Goal: Task Accomplishment & Management: Manage account settings

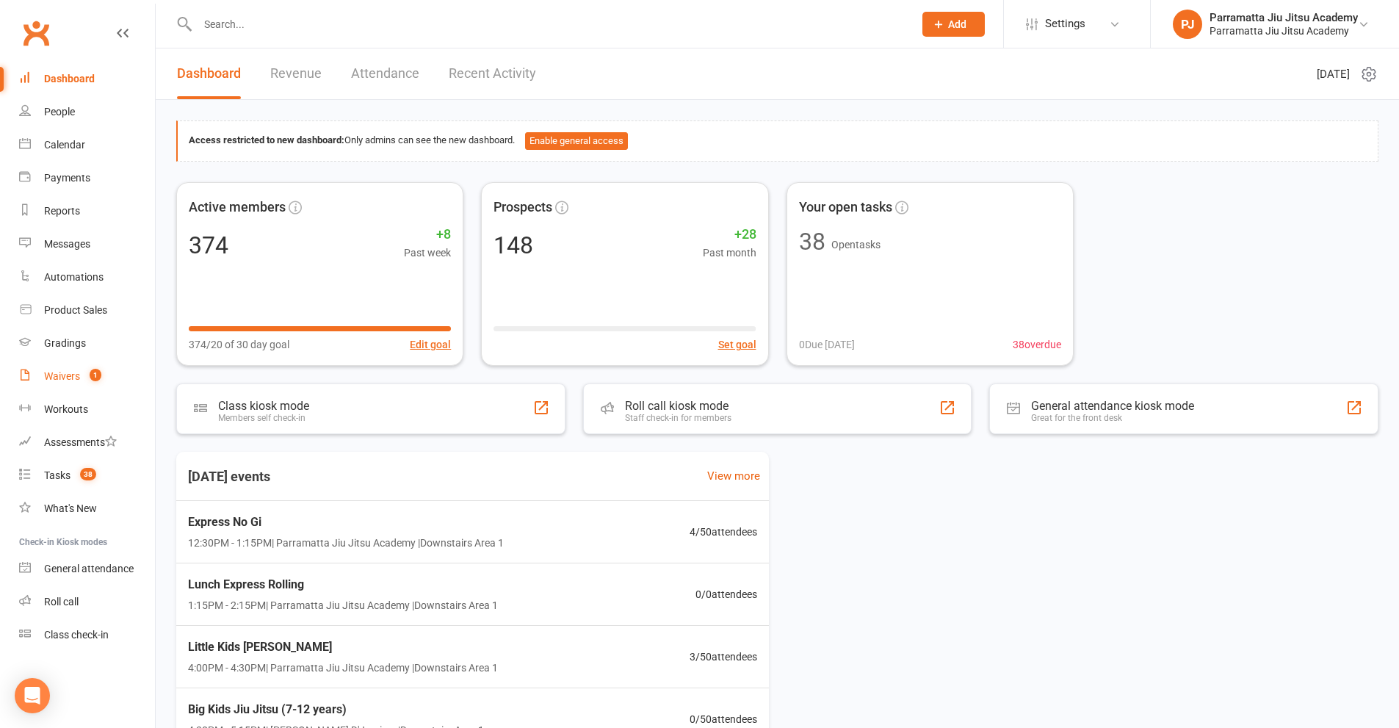
click at [68, 378] on div "Waivers" at bounding box center [62, 376] width 36 height 12
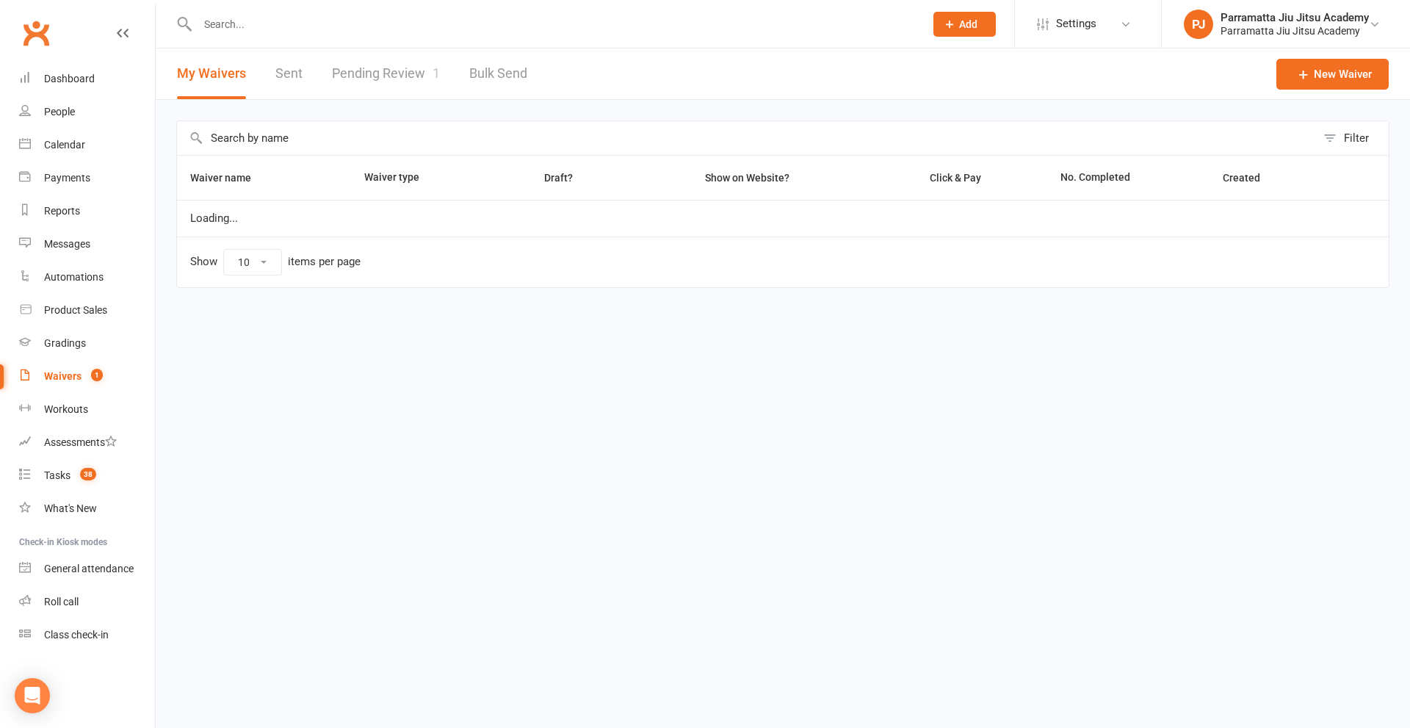
select select "100"
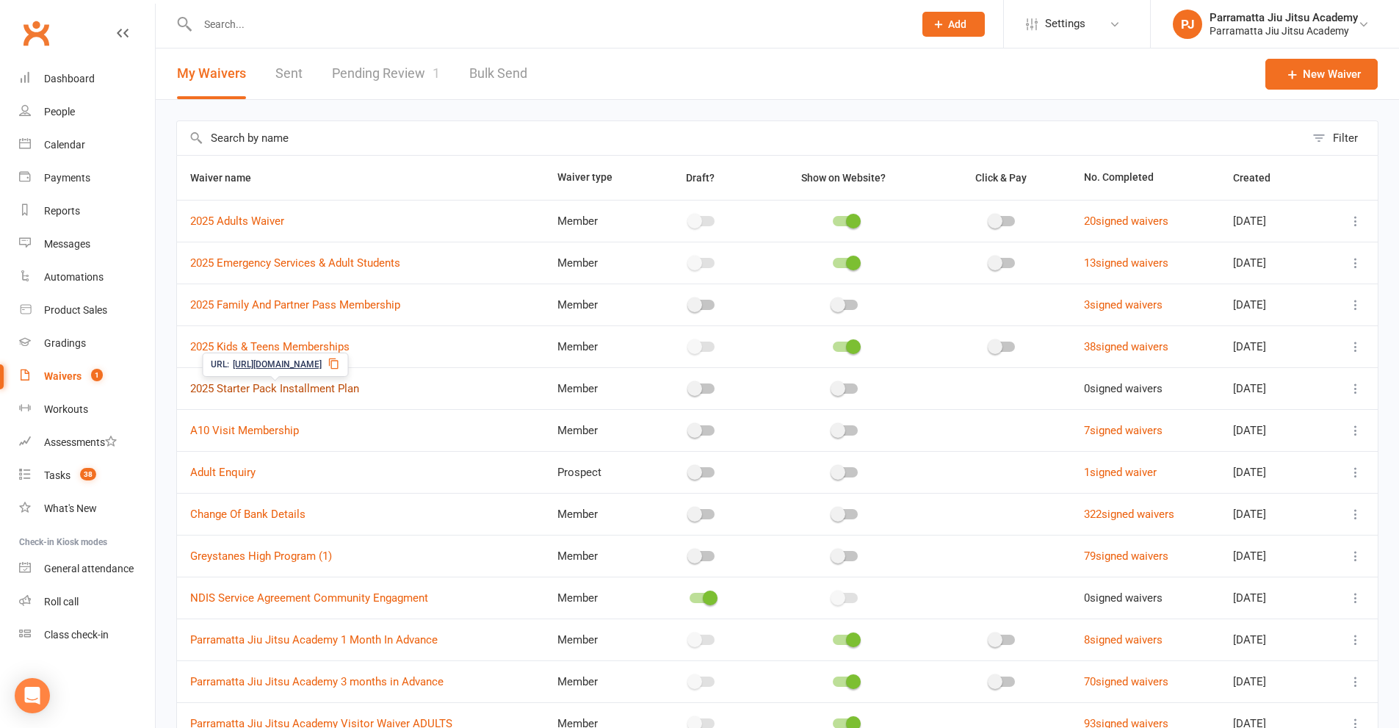
click at [283, 388] on link "2025 Starter Pack Installment Plan" at bounding box center [274, 388] width 169 height 13
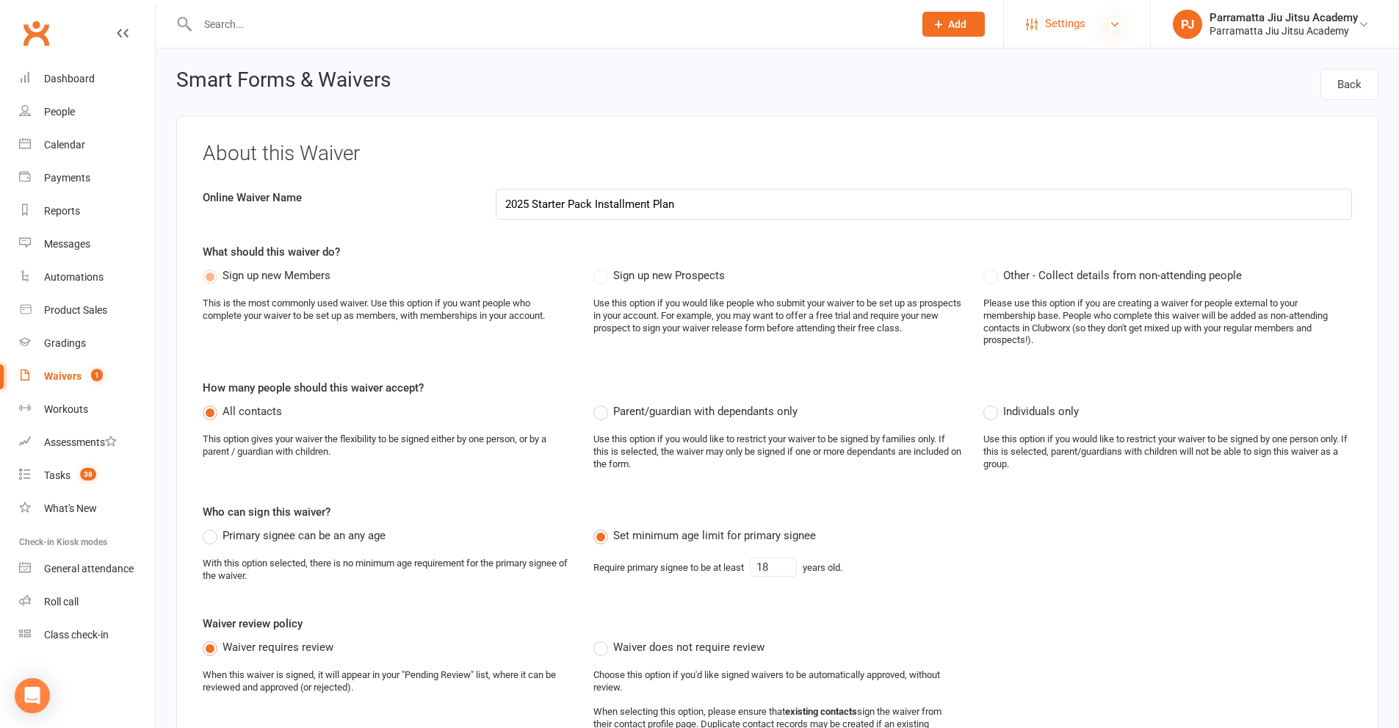
click at [1116, 26] on icon at bounding box center [1115, 24] width 12 height 12
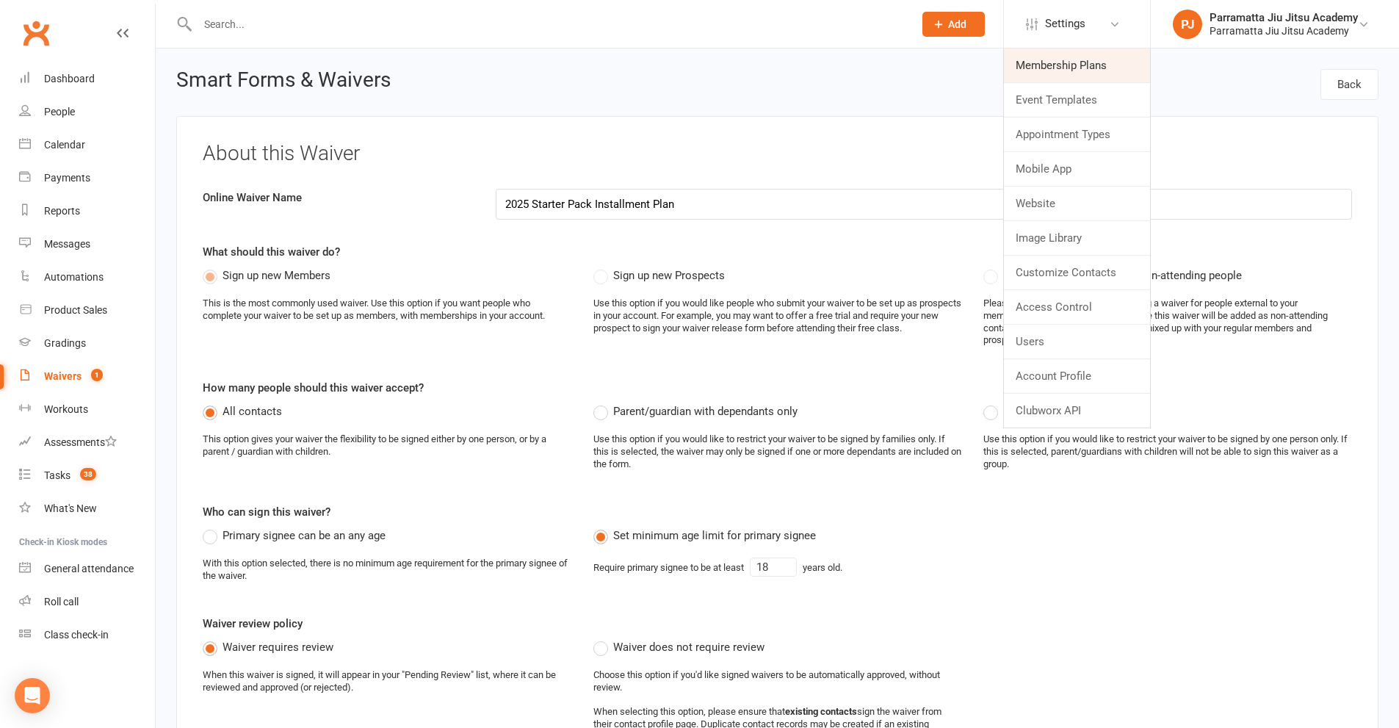
click at [1072, 65] on link "Membership Plans" at bounding box center [1077, 65] width 146 height 34
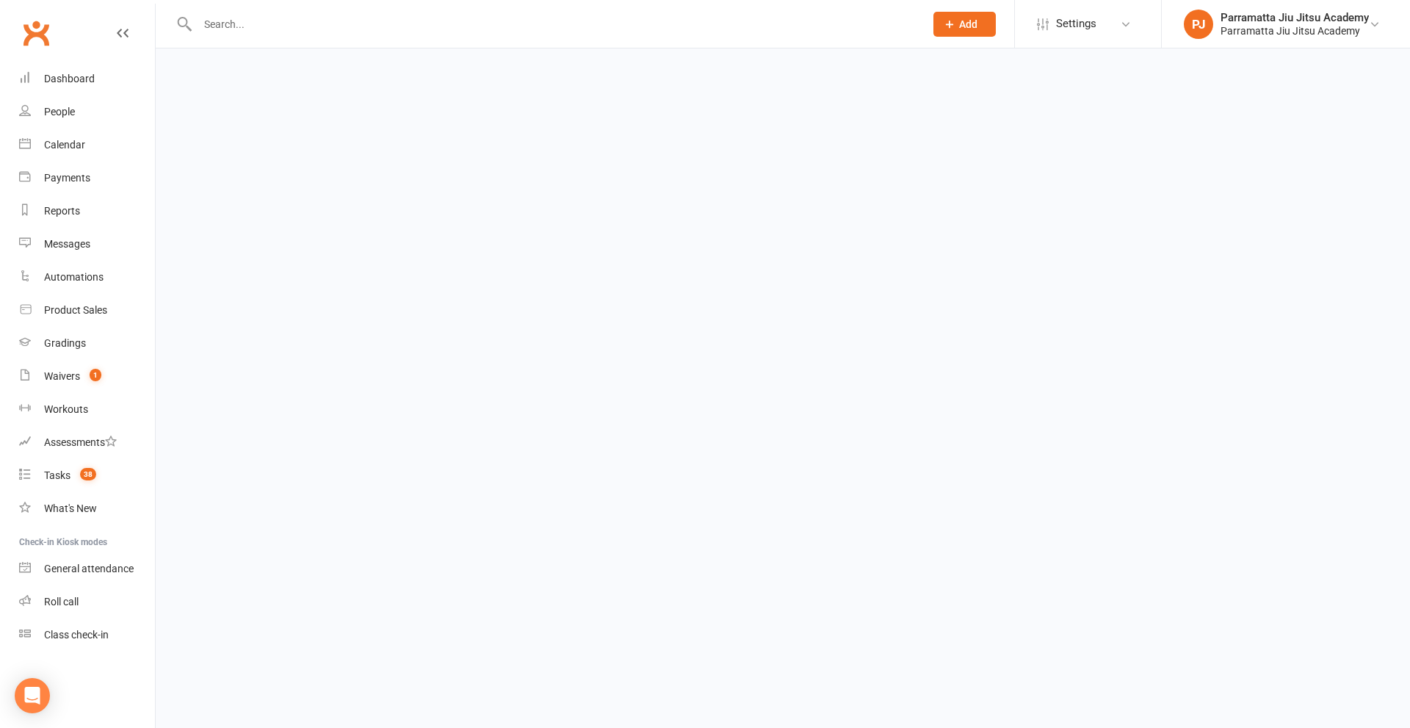
select select "100"
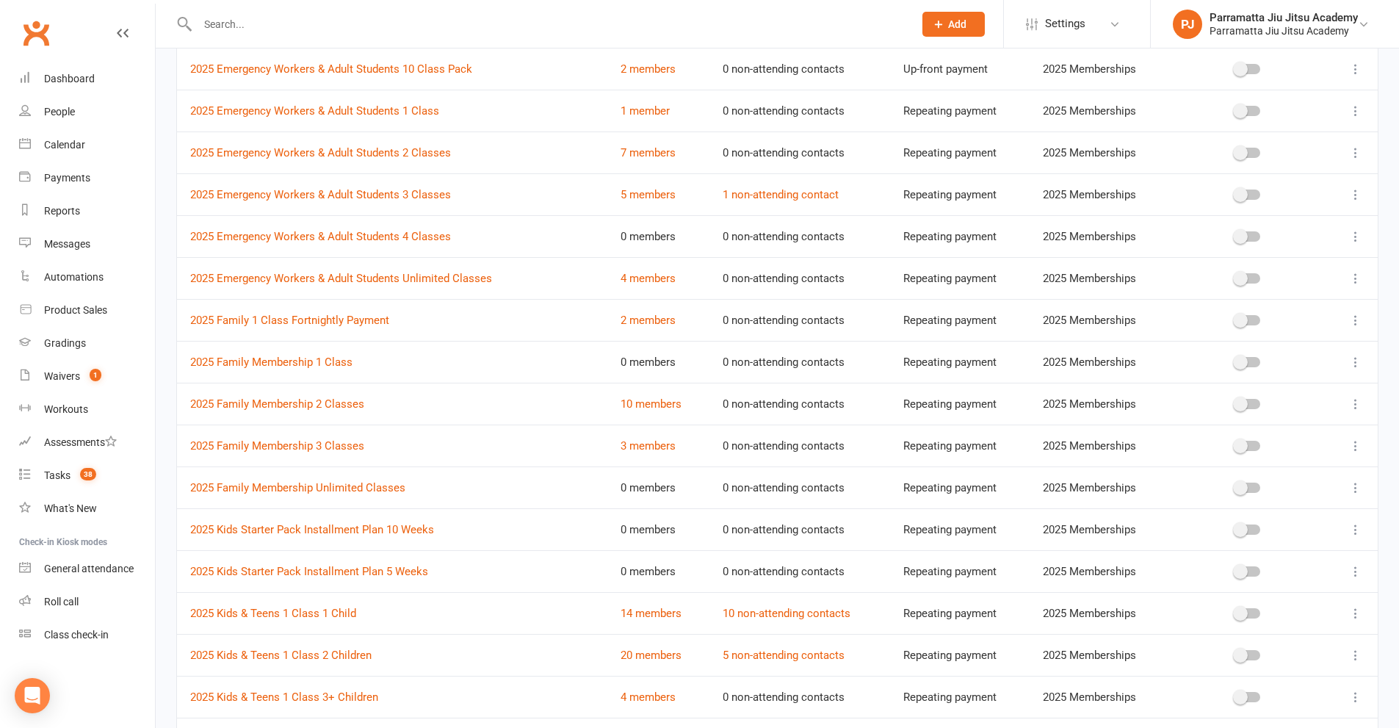
scroll to position [514, 0]
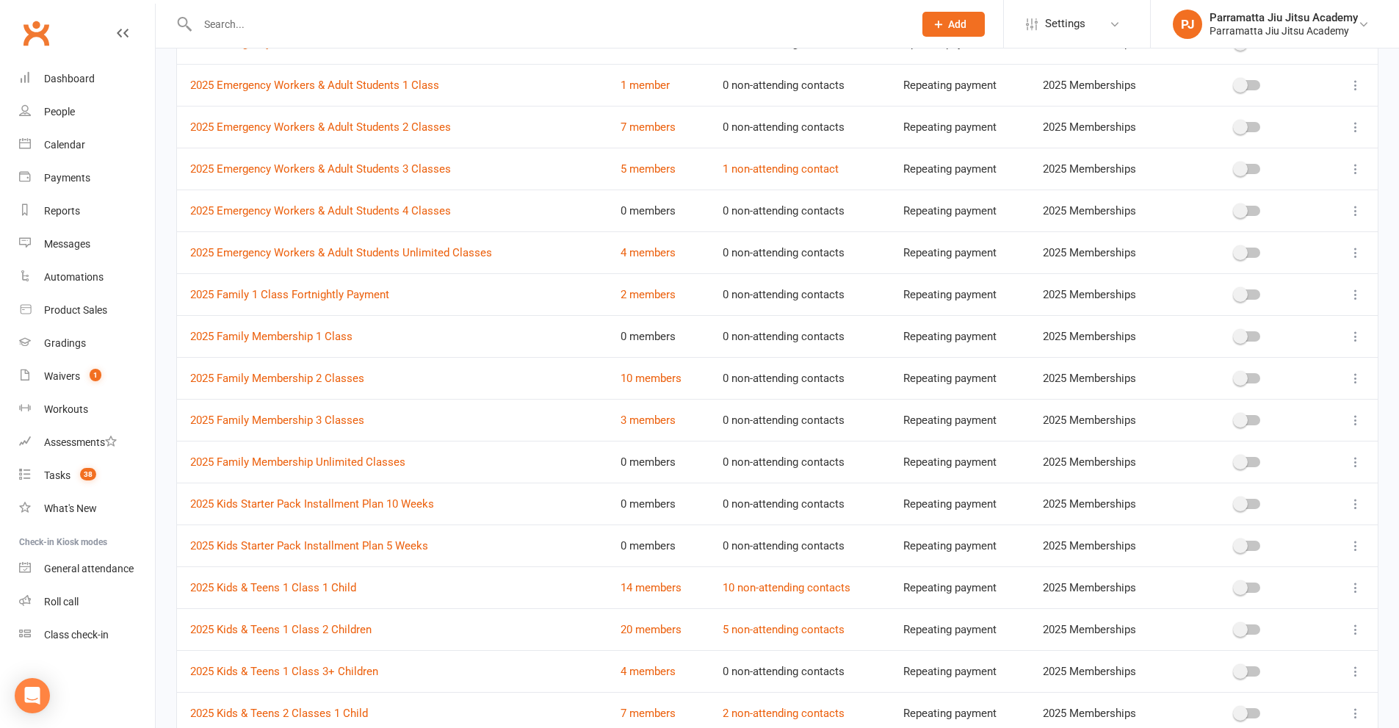
click at [1353, 504] on icon at bounding box center [1355, 503] width 15 height 15
click at [1244, 531] on link "Edit" at bounding box center [1279, 532] width 145 height 29
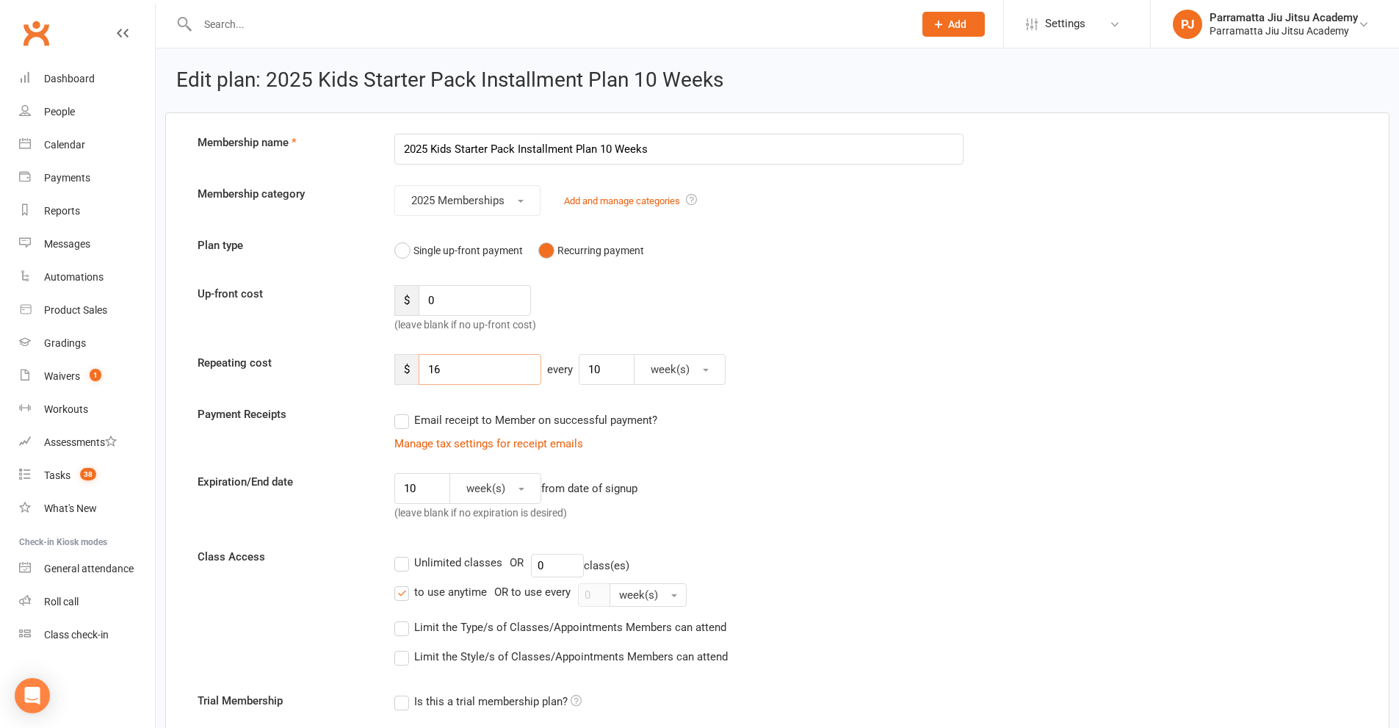
drag, startPoint x: 457, startPoint y: 370, endPoint x: 375, endPoint y: 367, distance: 82.3
click at [375, 367] on div "Repeating cost $ 16 every 10 week(s)" at bounding box center [776, 369] width 1181 height 31
type input "22"
click at [773, 451] on div "Manage tax settings for receipt emails" at bounding box center [678, 444] width 569 height 18
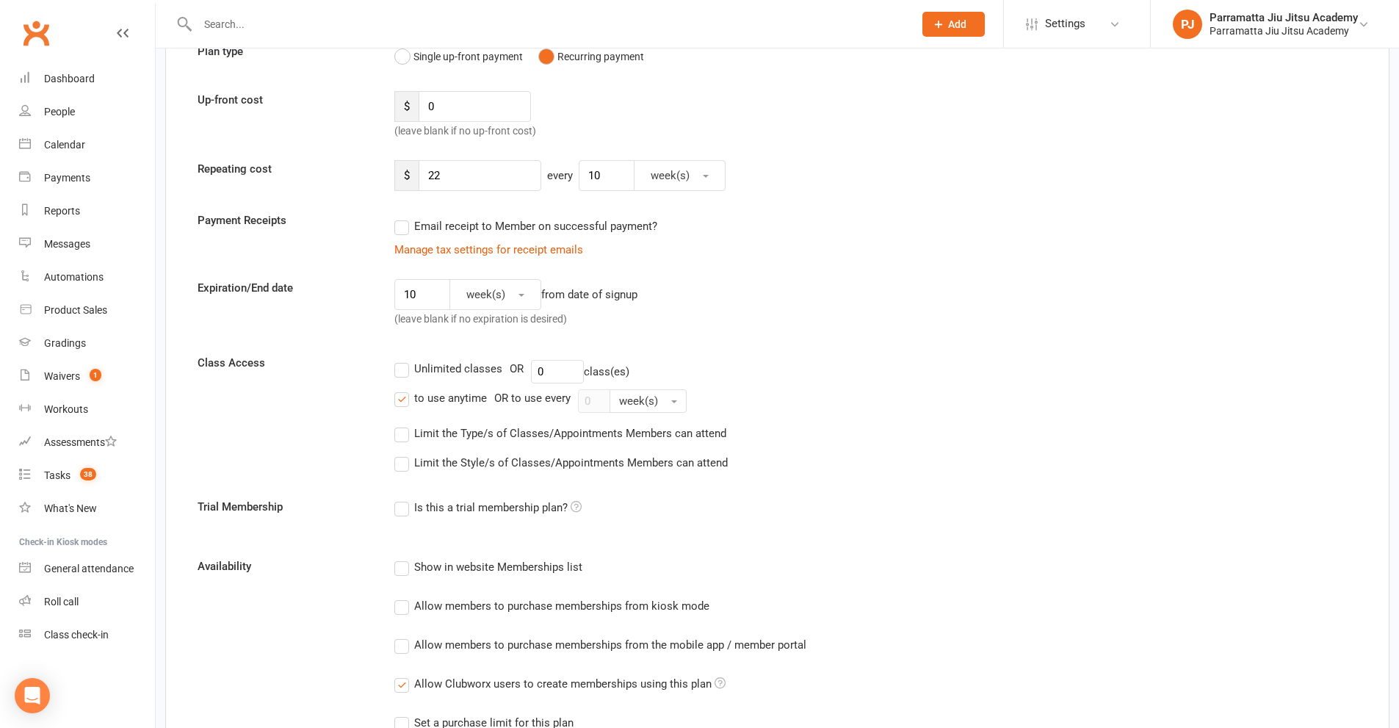
scroll to position [220, 0]
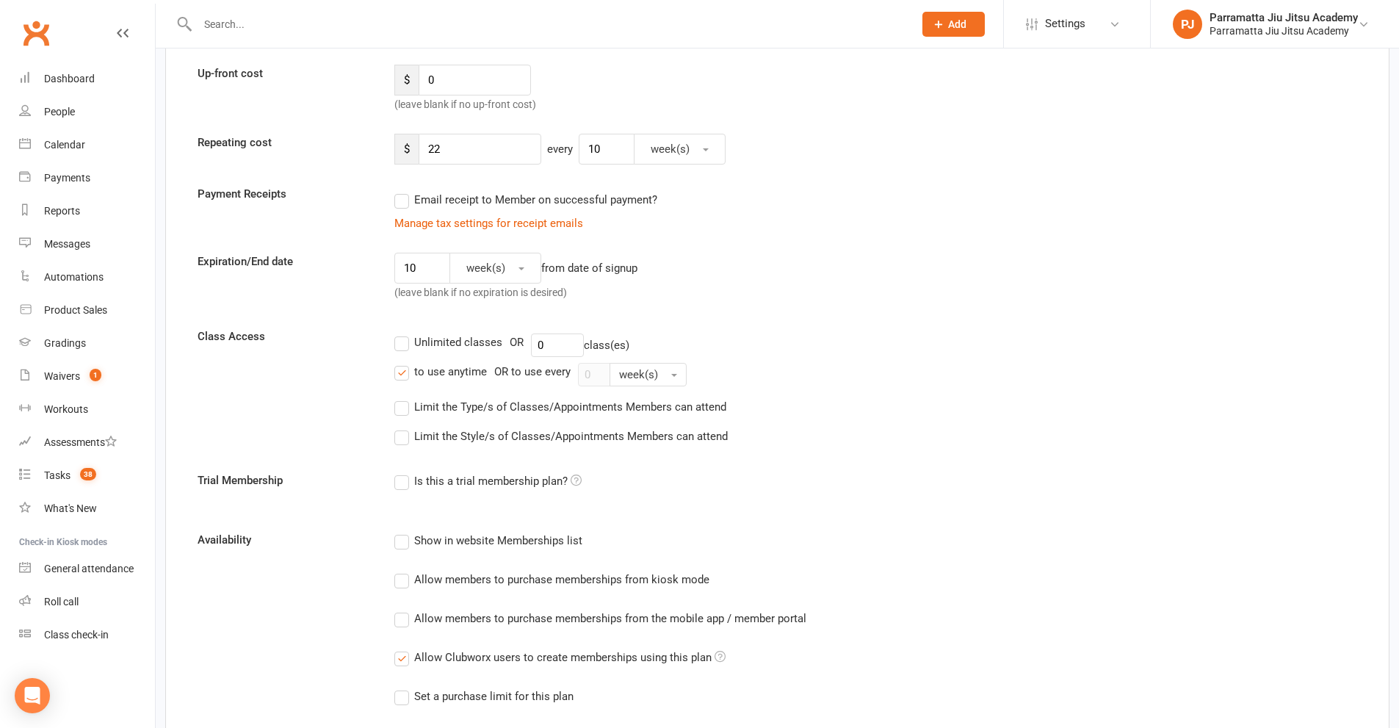
click at [405, 370] on label "to use anytime" at bounding box center [440, 372] width 93 height 18
click at [404, 363] on input "to use anytime" at bounding box center [399, 363] width 10 height 0
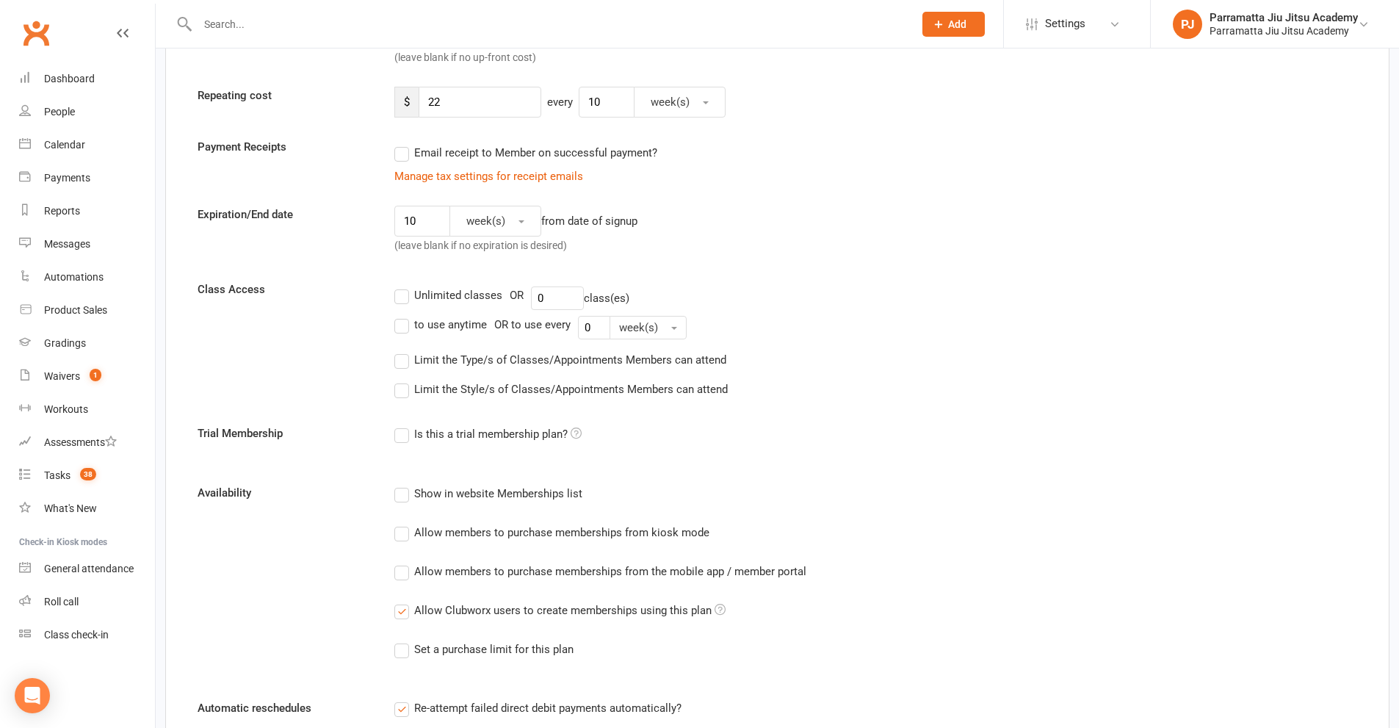
scroll to position [294, 0]
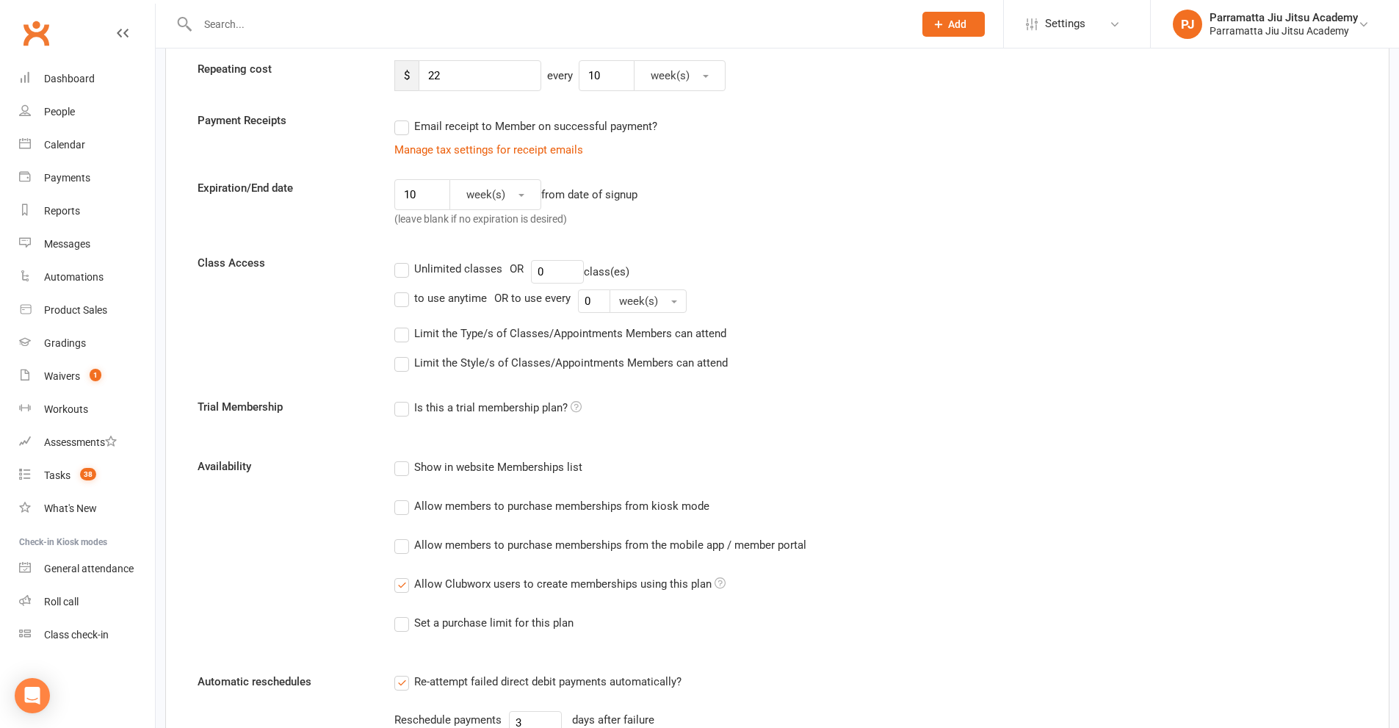
click at [398, 362] on label "Limit the Style/s of Classes/Appointments Members can attend" at bounding box center [560, 363] width 333 height 18
click at [398, 354] on input "Limit the Style/s of Classes/Appointments Members can attend" at bounding box center [399, 354] width 10 height 0
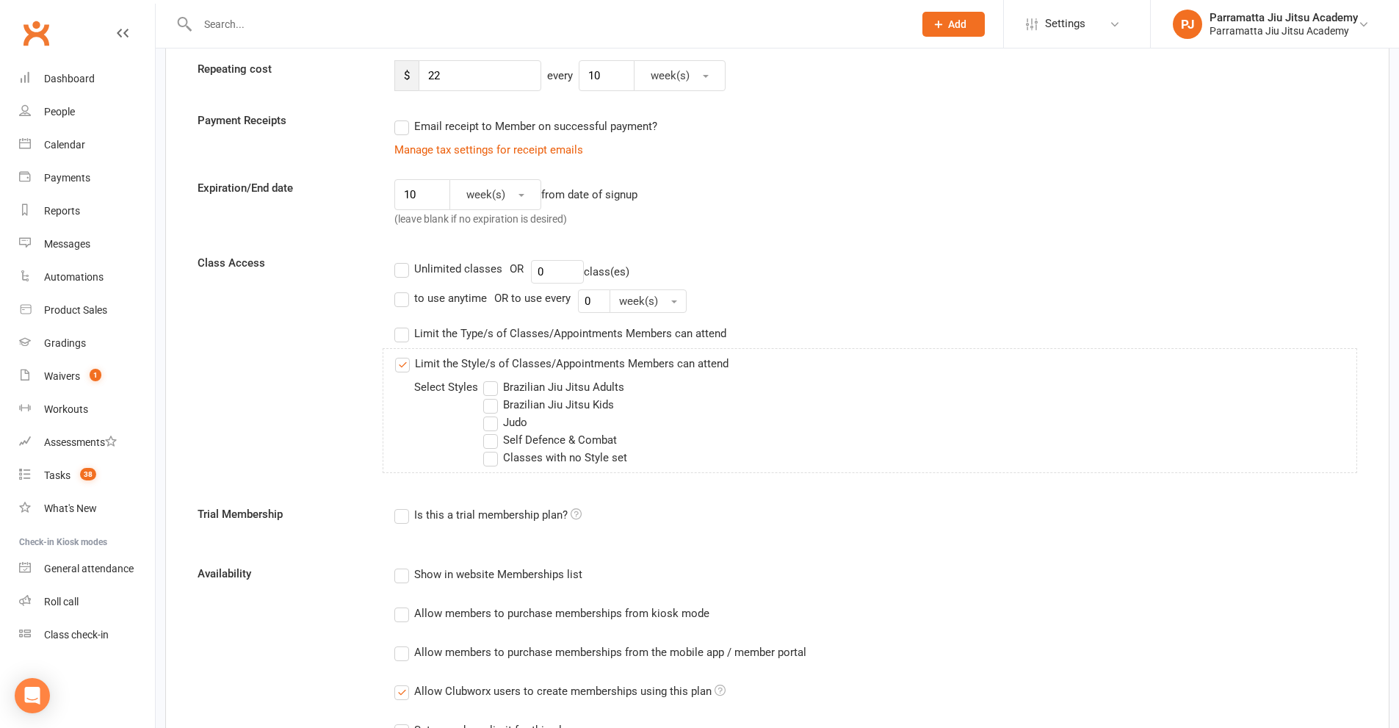
click at [407, 366] on label "Limit the Style/s of Classes/Appointments Members can attend" at bounding box center [561, 364] width 333 height 18
click at [405, 355] on input "Limit the Style/s of Classes/Appointments Members can attend" at bounding box center [400, 355] width 10 height 0
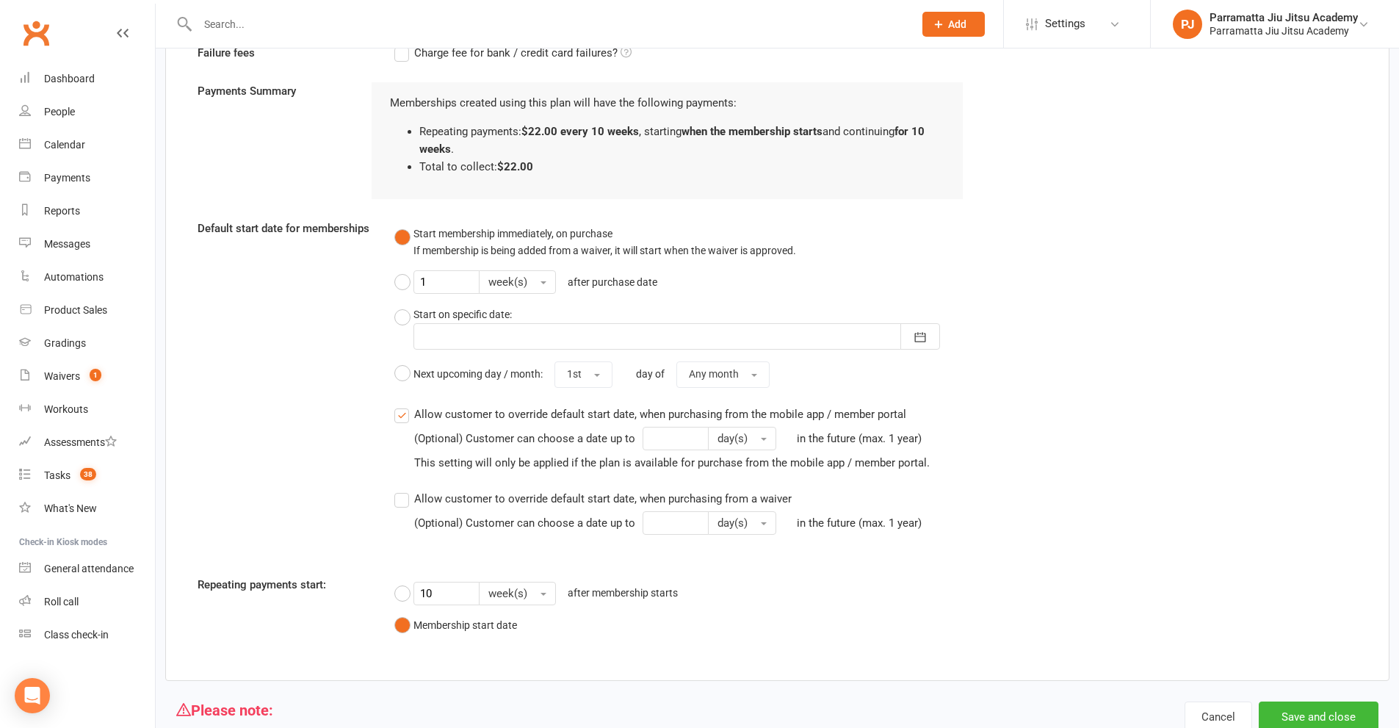
scroll to position [1101, 0]
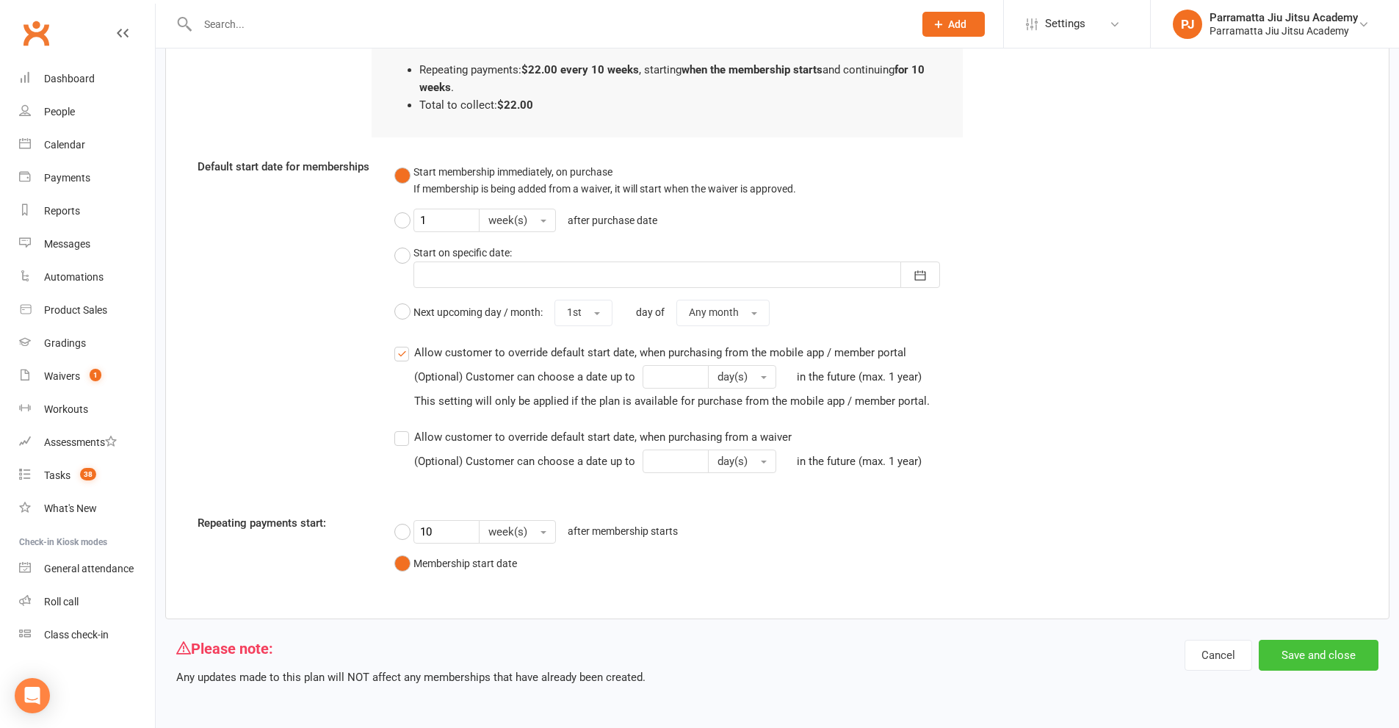
click at [1329, 659] on button "Save and close" at bounding box center [1318, 654] width 120 height 31
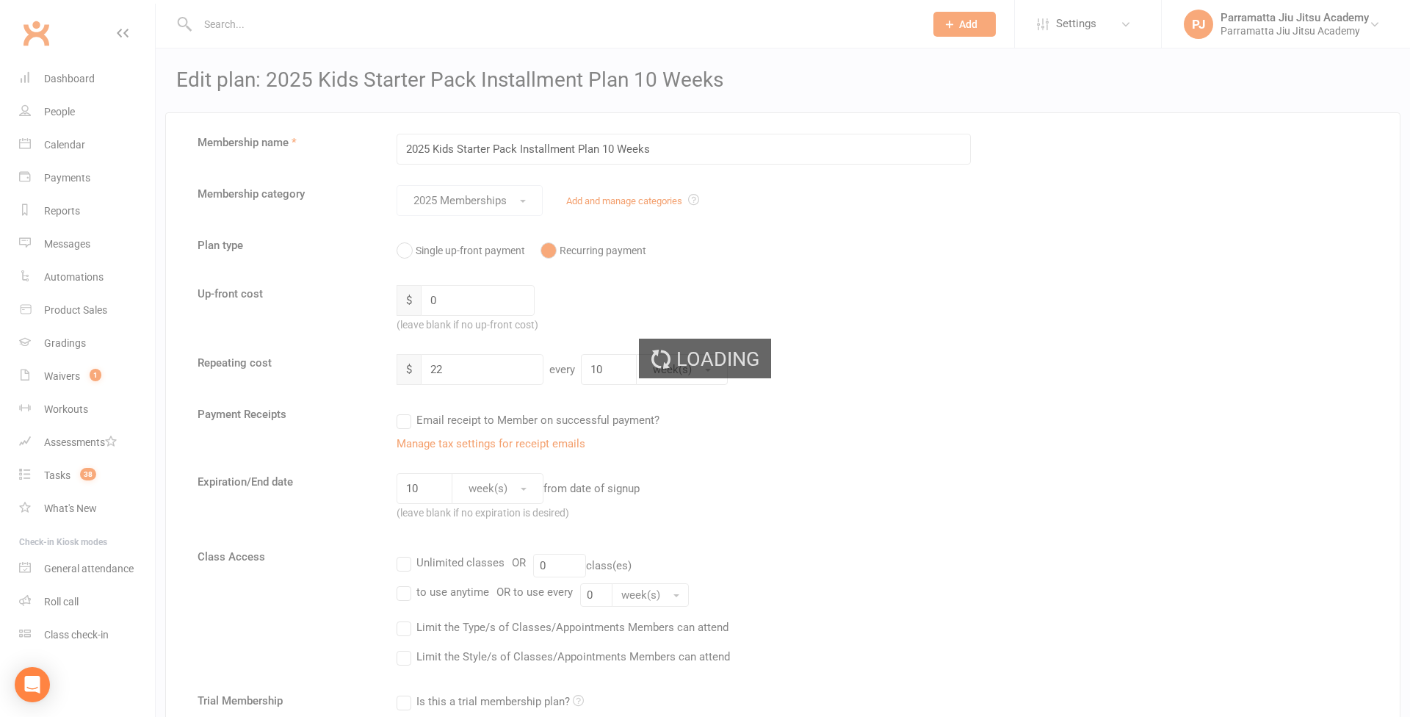
select select "100"
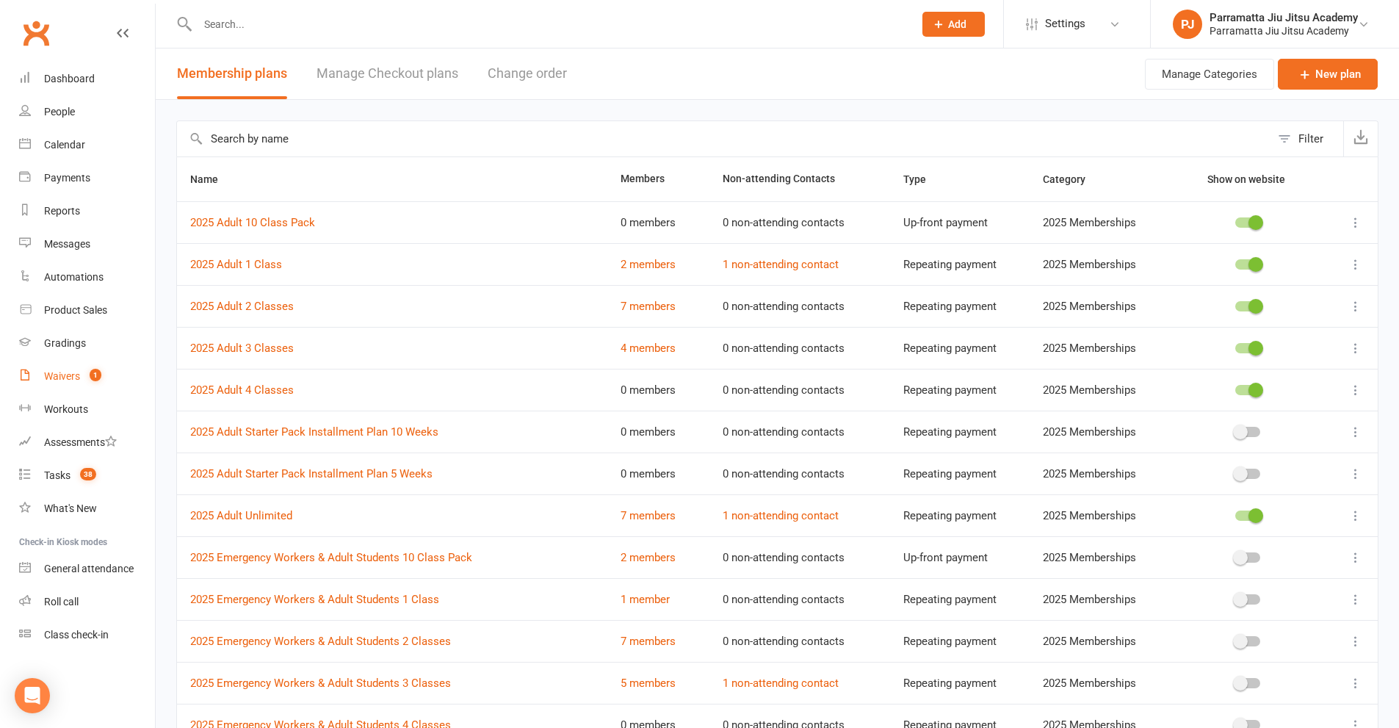
click at [70, 379] on div "Waivers" at bounding box center [62, 376] width 36 height 12
select select "100"
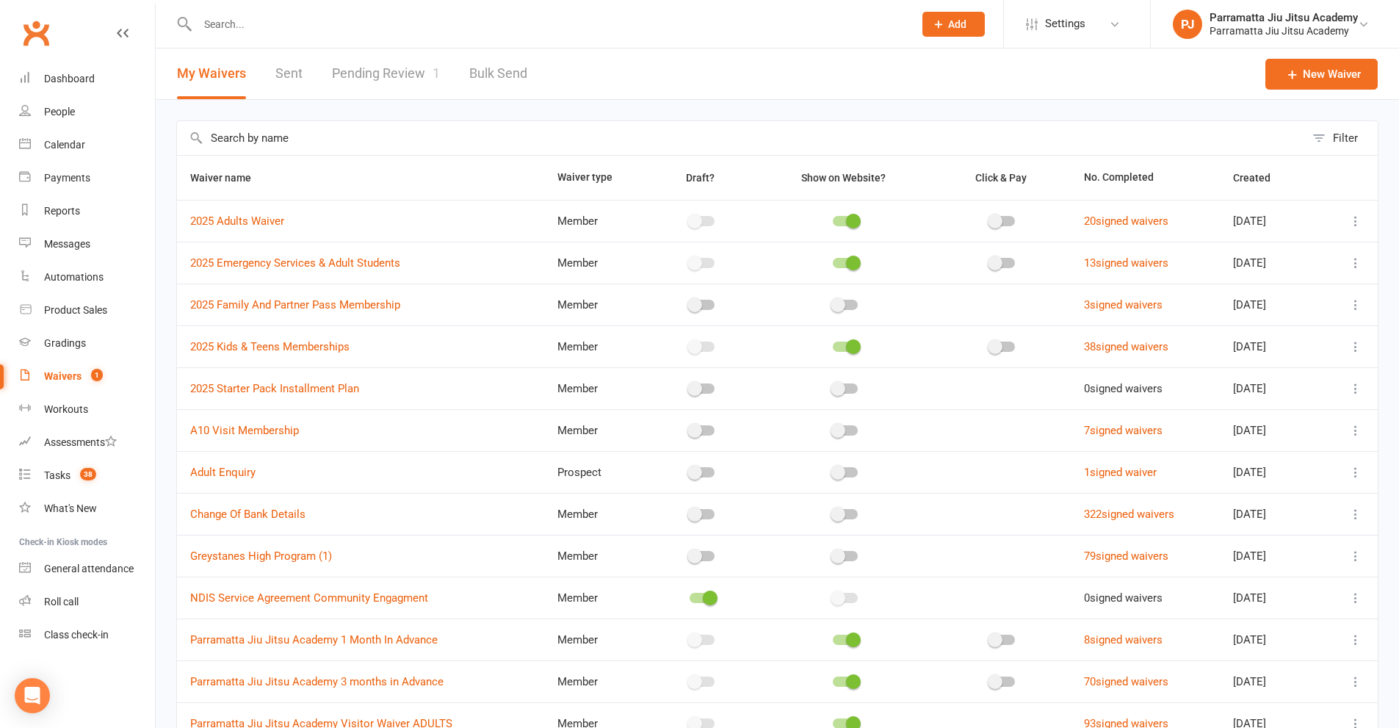
click at [374, 68] on link "Pending Review 1" at bounding box center [386, 73] width 108 height 51
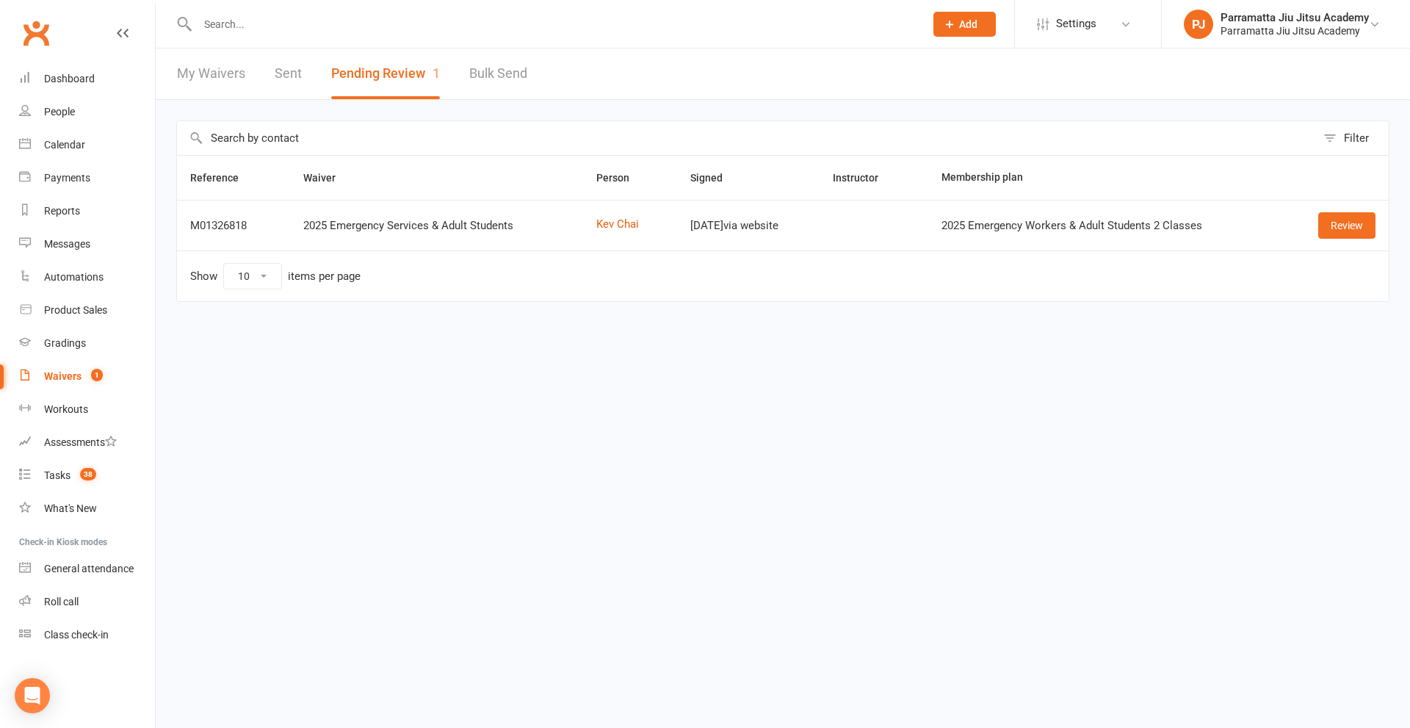
click at [218, 68] on link "My Waivers" at bounding box center [211, 73] width 68 height 51
select select "100"
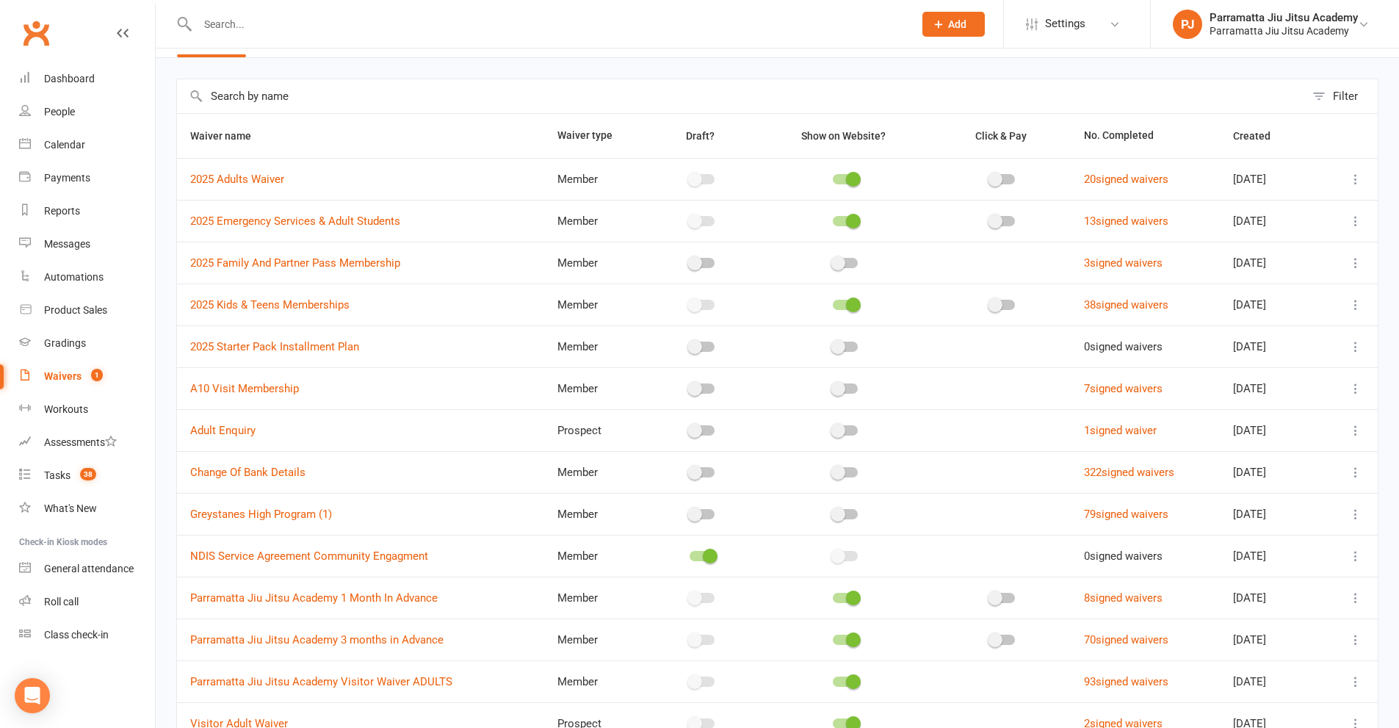
scroll to position [25, 0]
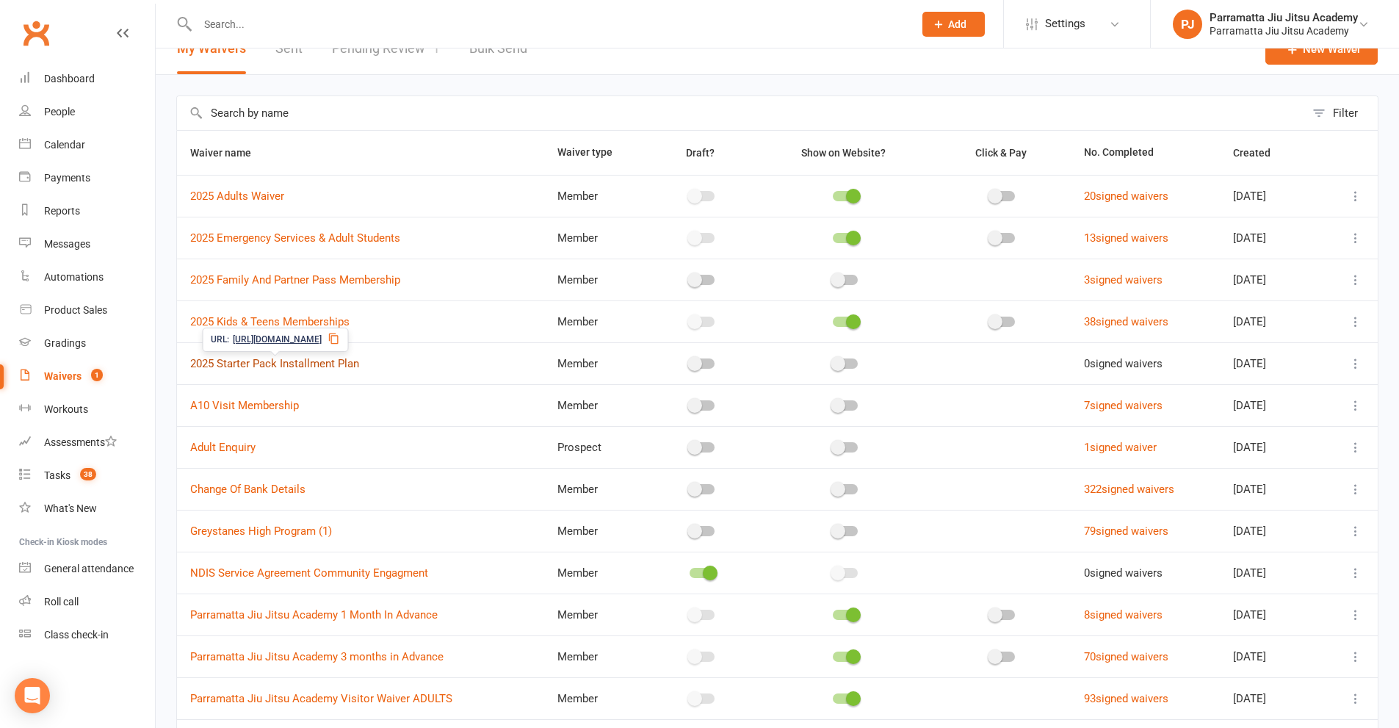
click at [292, 365] on link "2025 Starter Pack Installment Plan" at bounding box center [274, 363] width 169 height 13
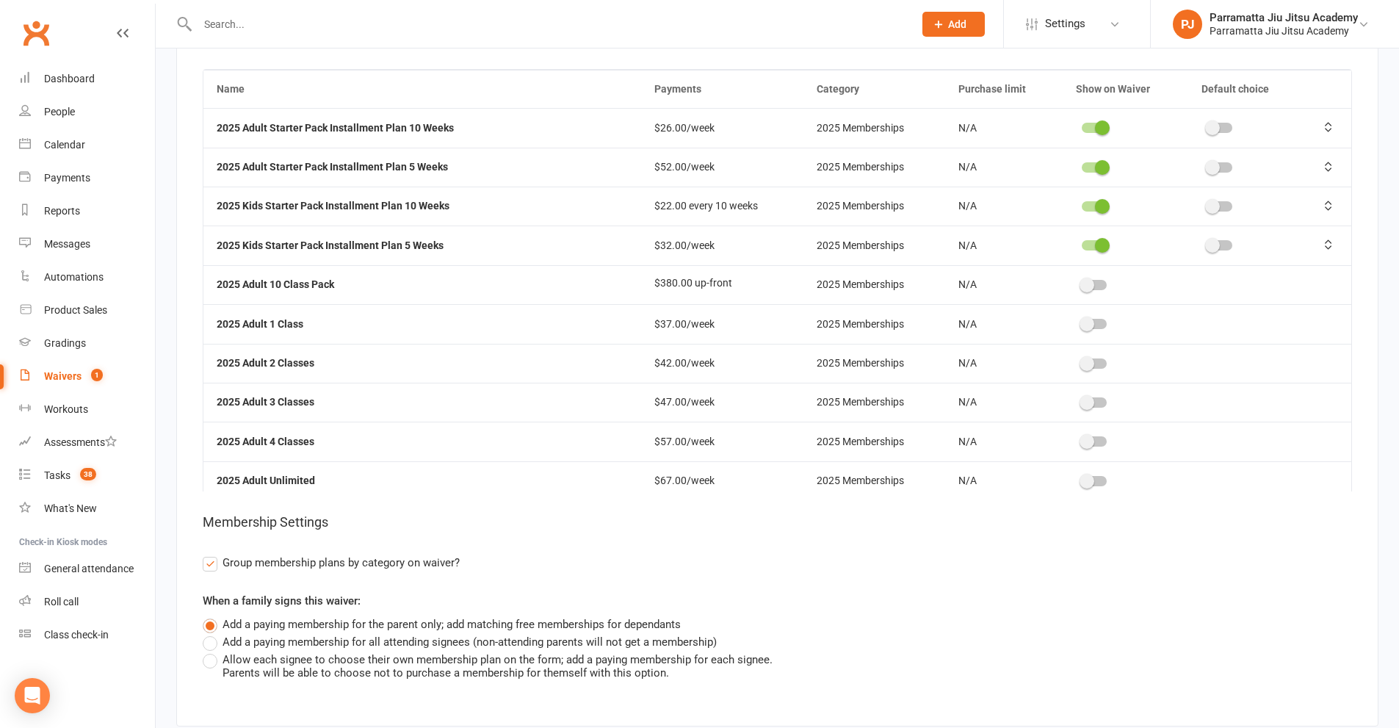
scroll to position [2056, 0]
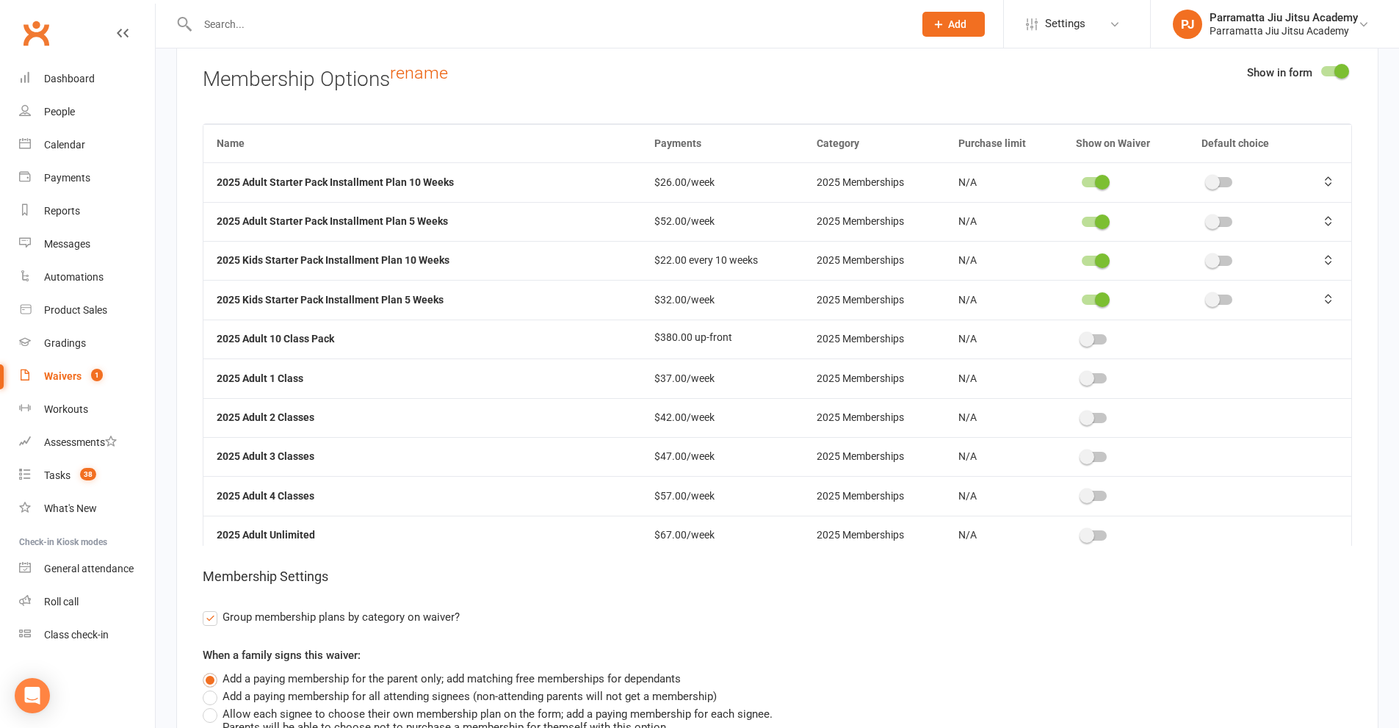
click at [1103, 217] on switch at bounding box center [1094, 223] width 37 height 12
click at [1095, 219] on span at bounding box center [1102, 221] width 15 height 15
click at [1081, 220] on input "checkbox" at bounding box center [1081, 220] width 0 height 0
click at [1095, 298] on span at bounding box center [1102, 299] width 15 height 15
click at [1081, 297] on input "checkbox" at bounding box center [1081, 297] width 0 height 0
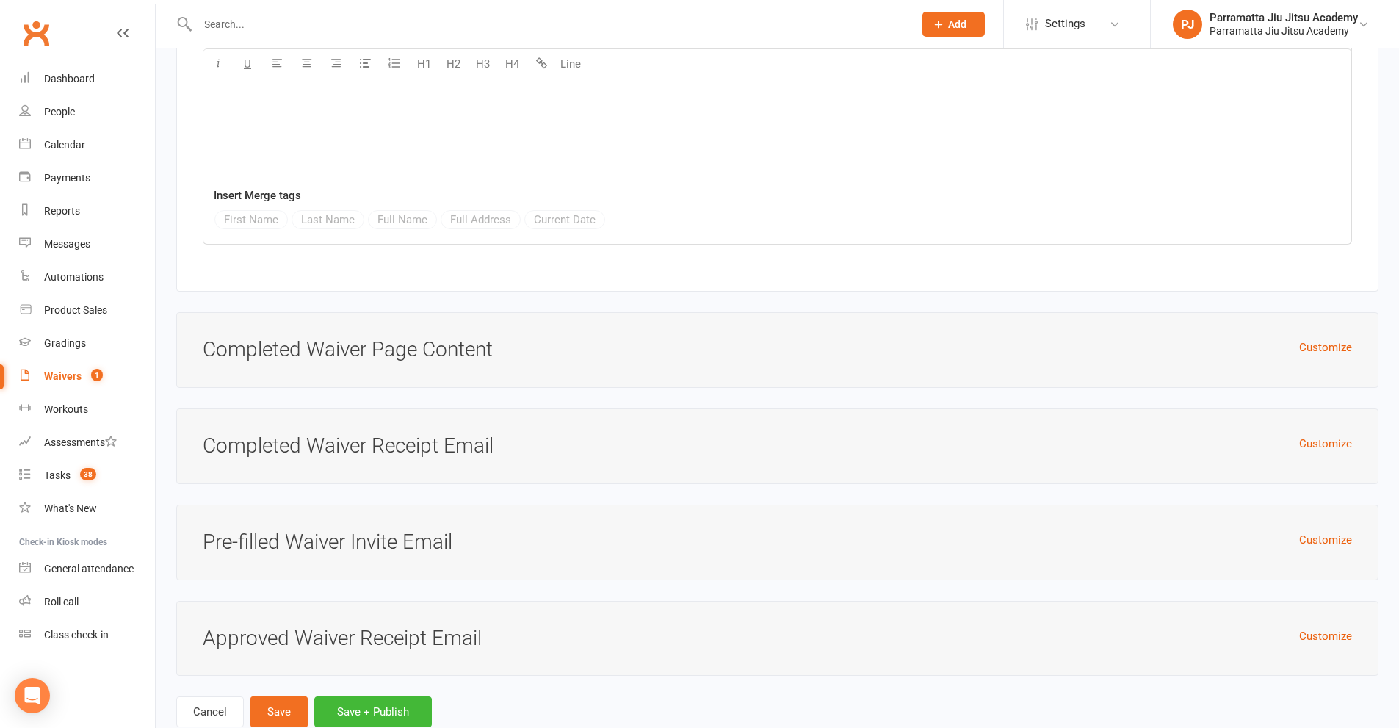
scroll to position [3862, 0]
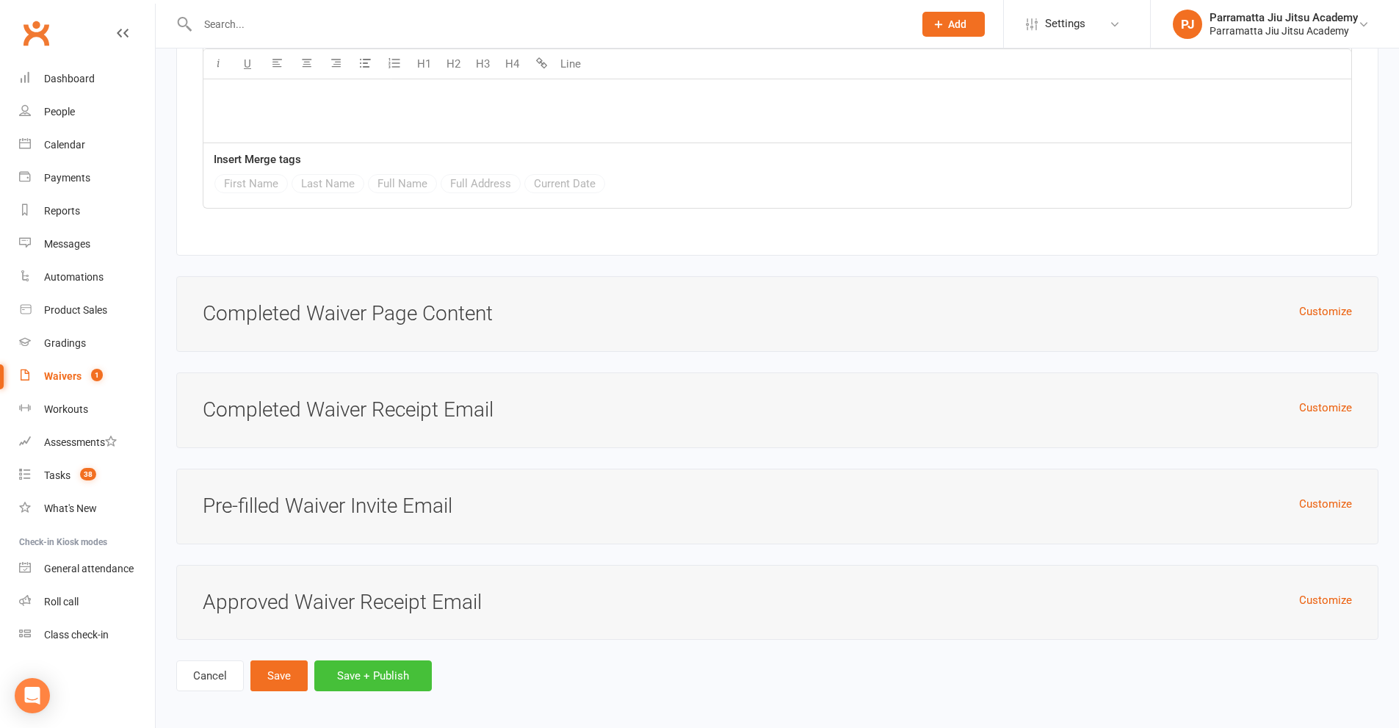
click at [377, 667] on button "Save + Publish" at bounding box center [372, 675] width 117 height 31
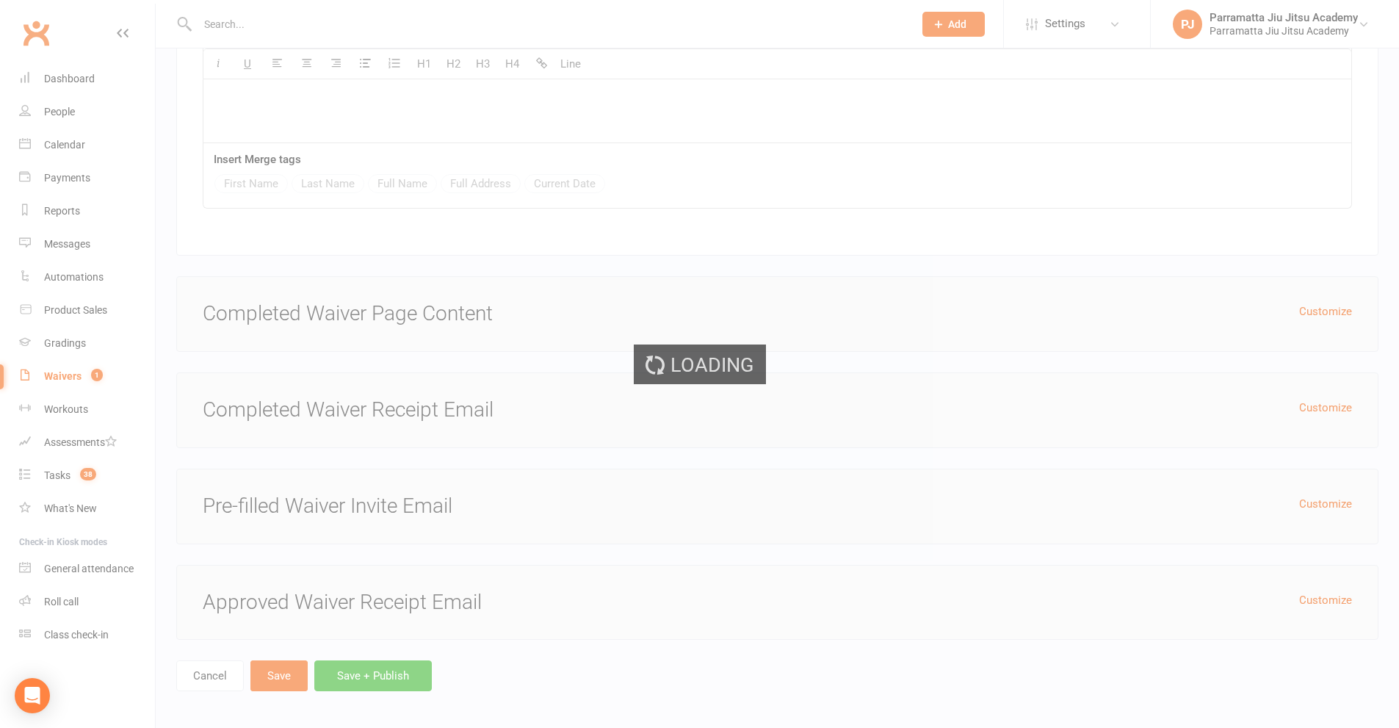
select select "100"
